Goal: Find specific page/section: Find specific page/section

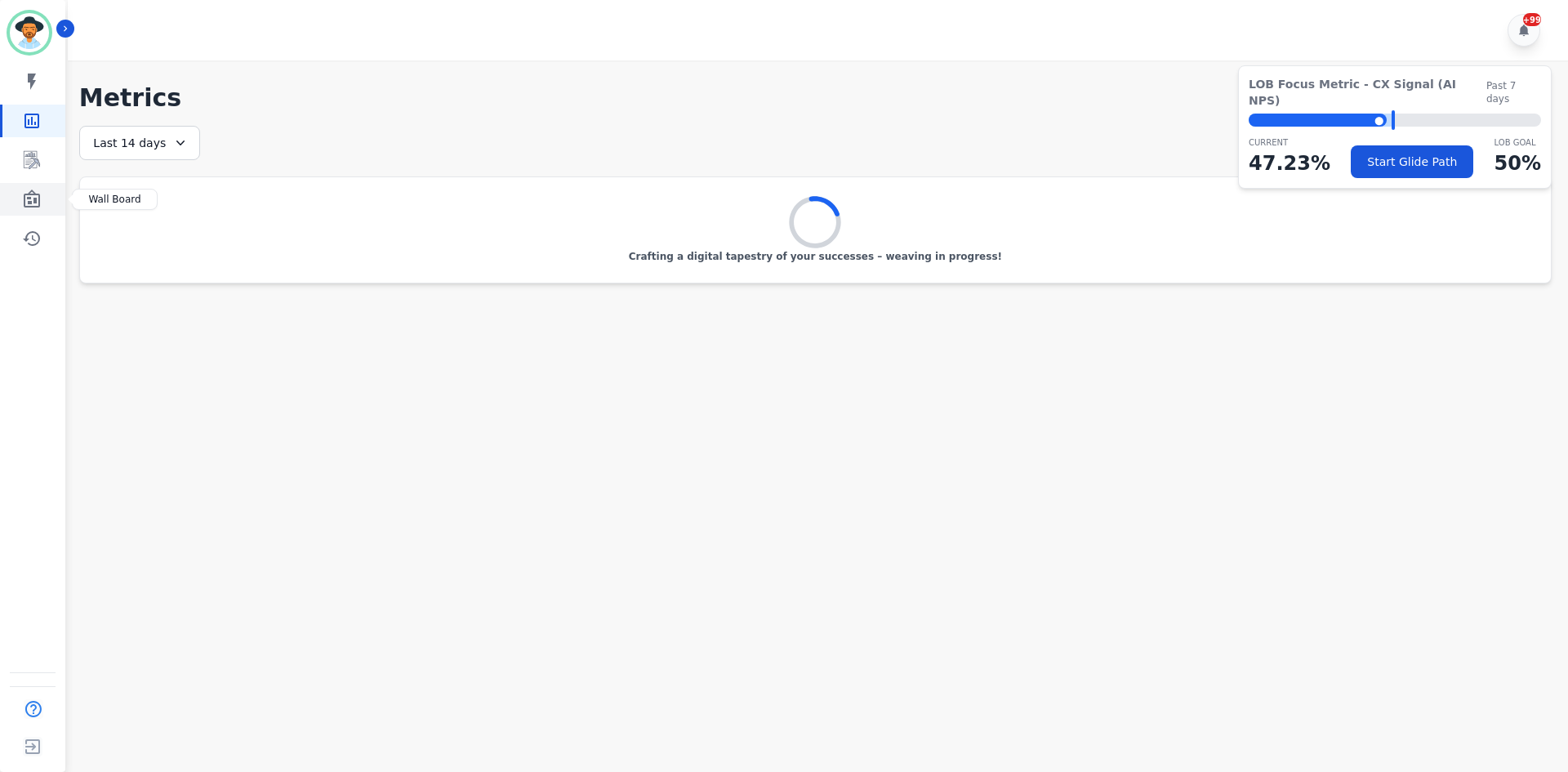
click at [28, 187] on link "Sidebar" at bounding box center [34, 199] width 62 height 33
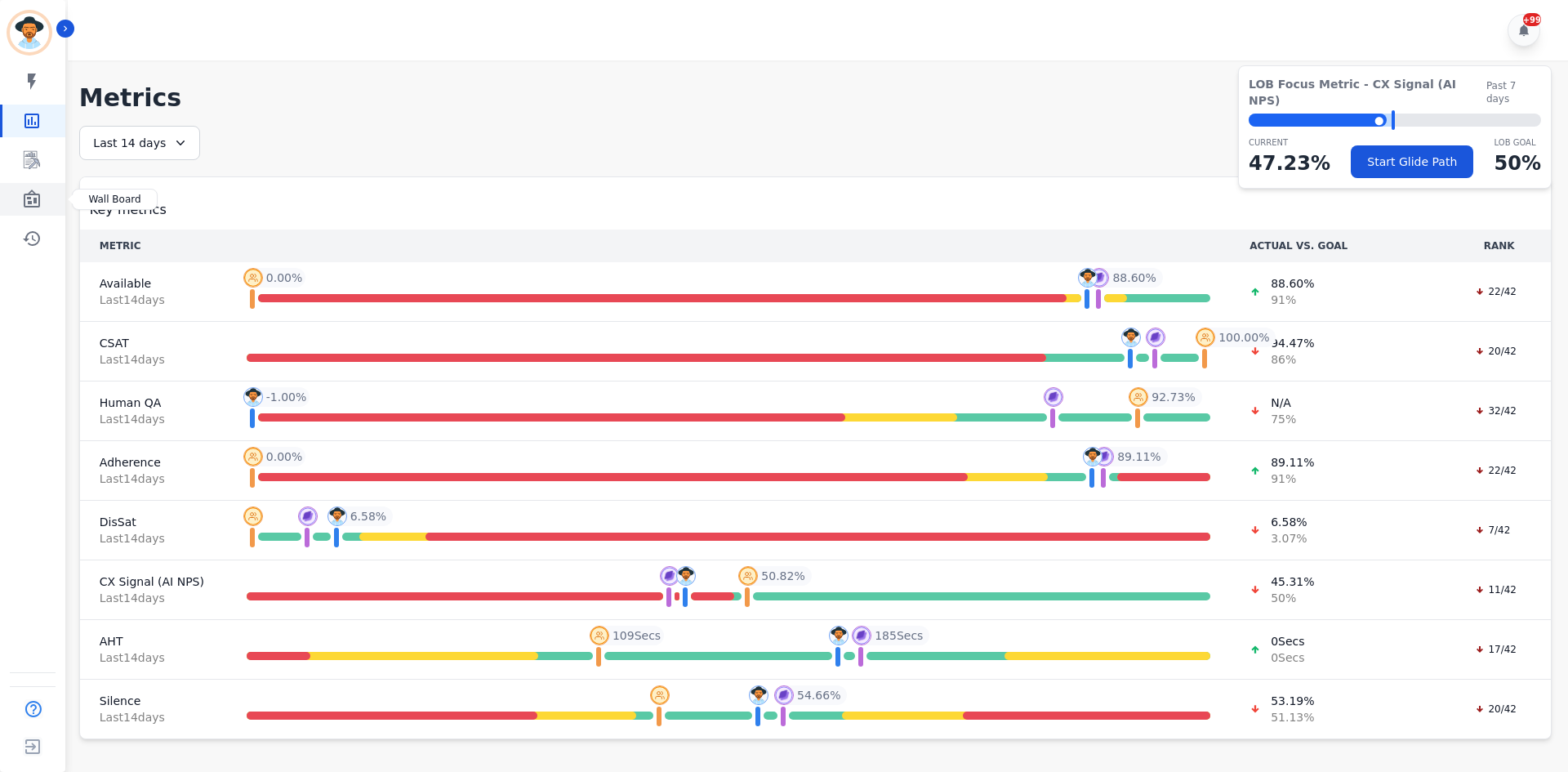
click at [37, 189] on icon "Sidebar" at bounding box center [32, 199] width 20 height 20
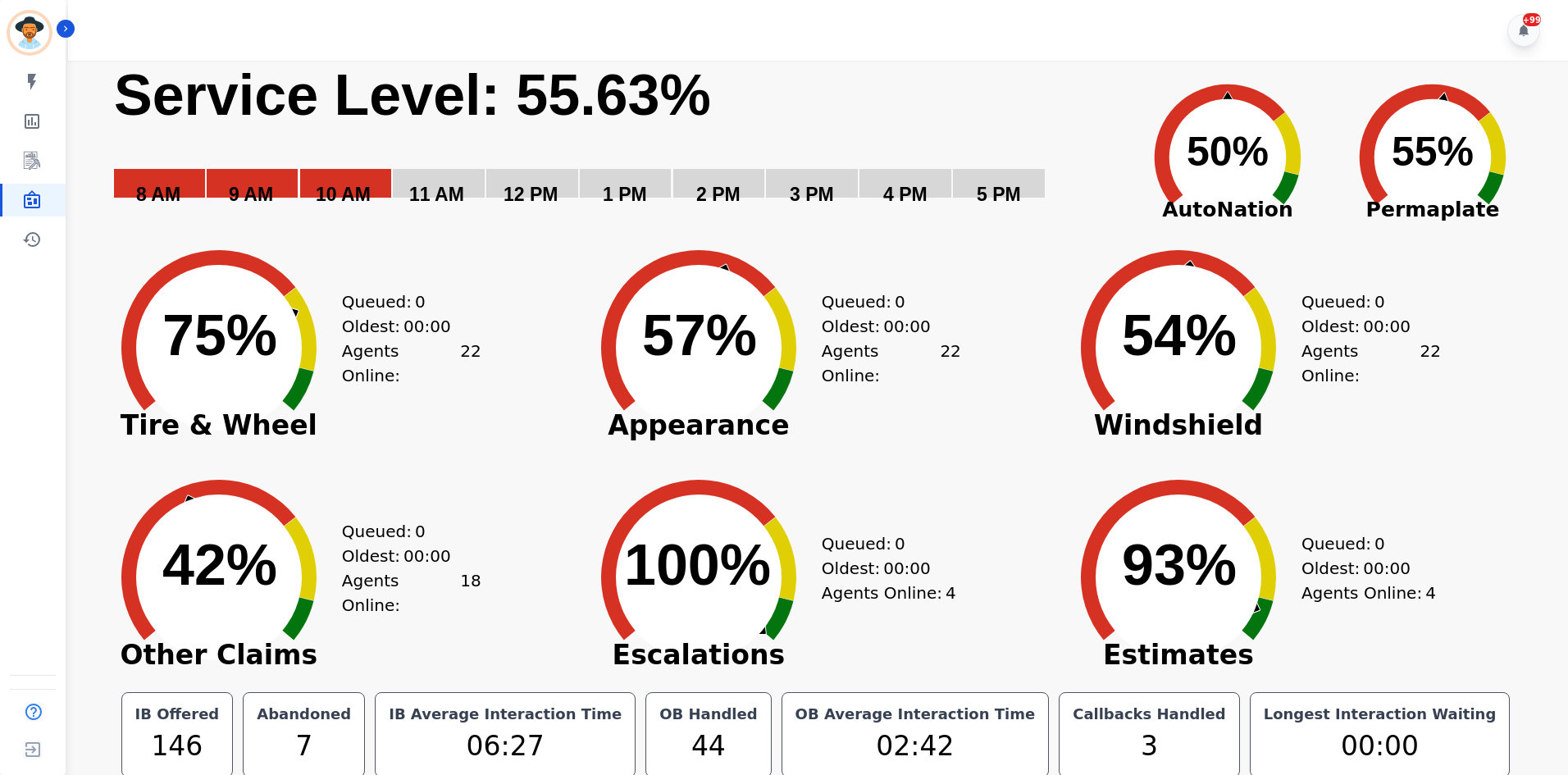
click at [824, 88] on rect "Service Level: 0%" at bounding box center [617, 145] width 1010 height 168
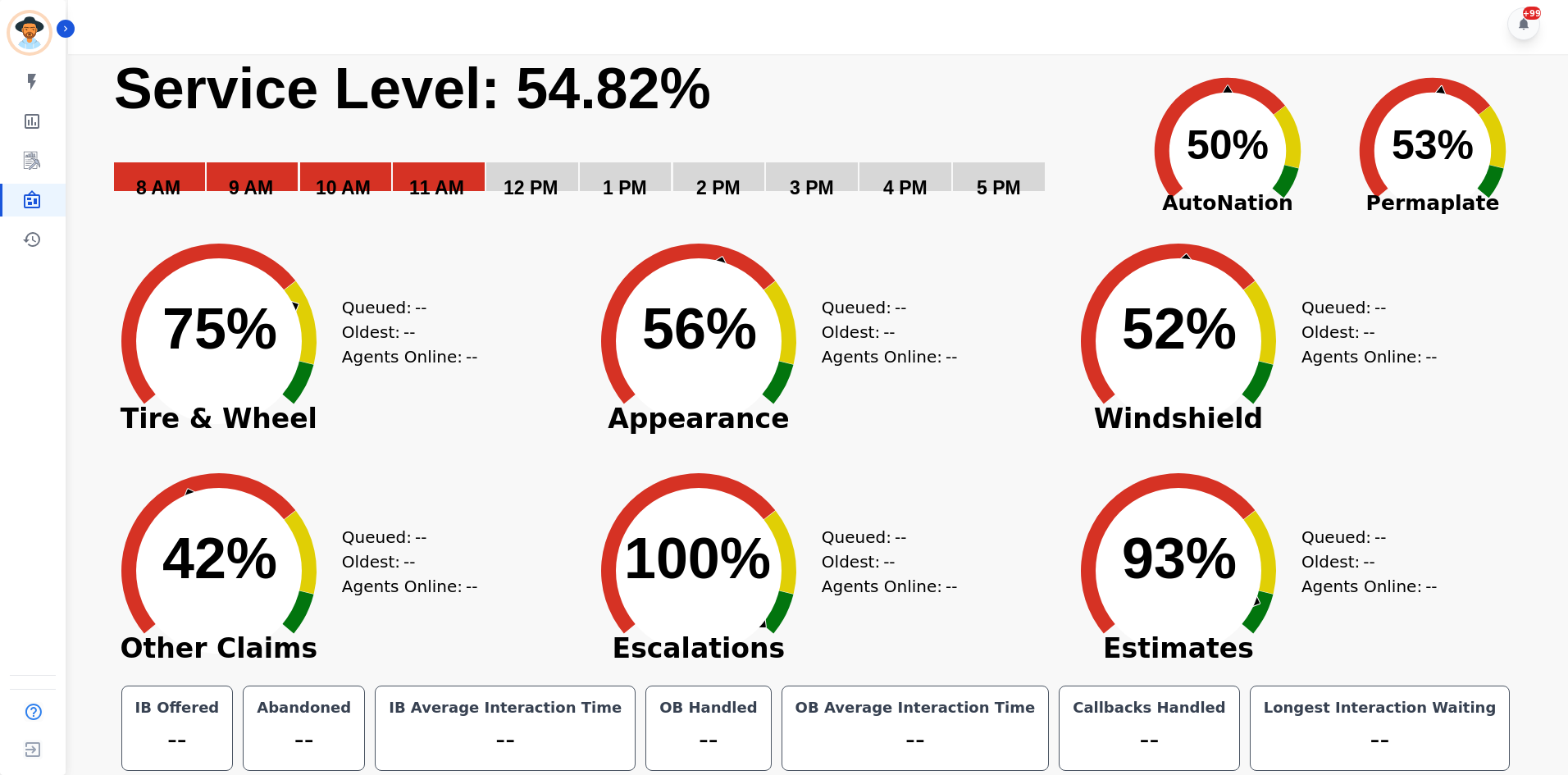
scroll to position [9, 0]
